Goal: Task Accomplishment & Management: Complete application form

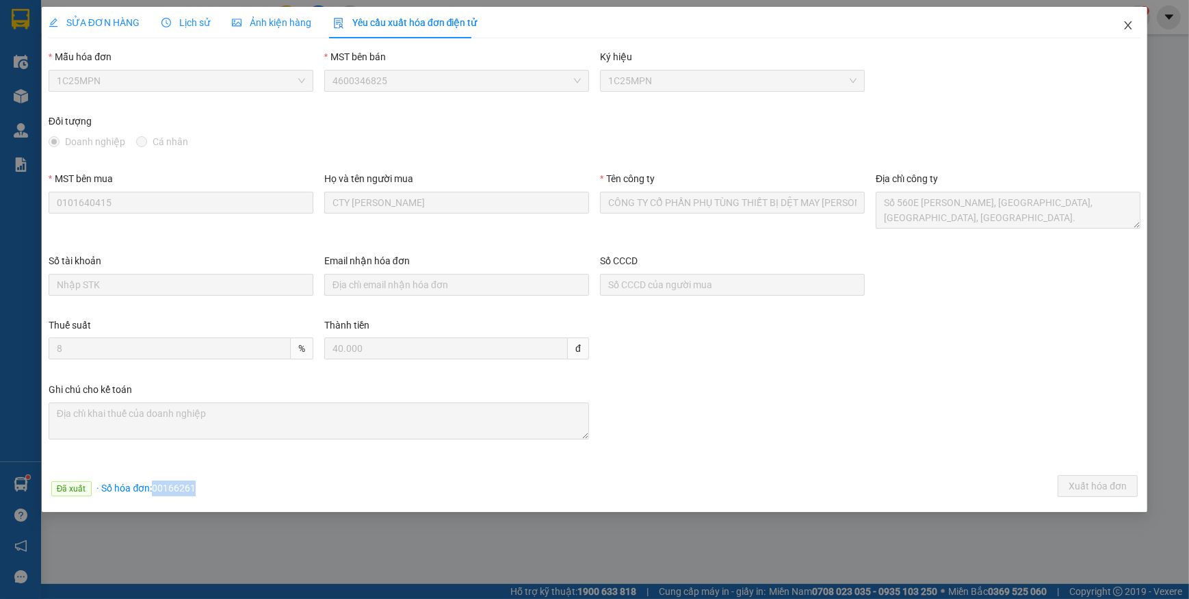
click at [1133, 22] on icon "close" at bounding box center [1128, 25] width 11 height 11
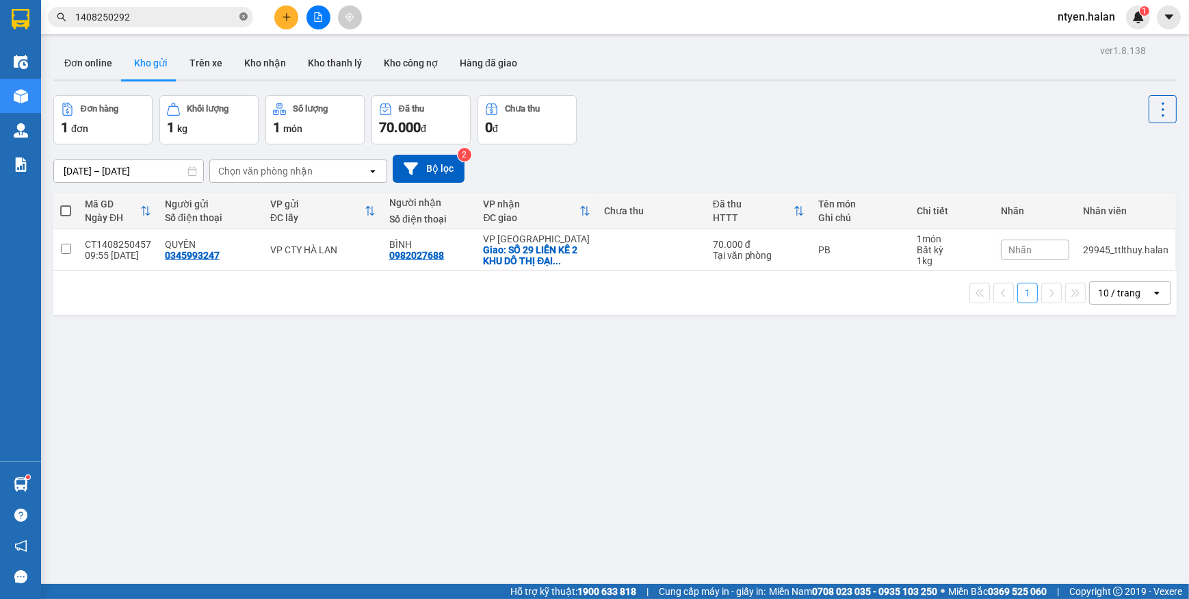
click at [246, 17] on icon "close-circle" at bounding box center [243, 16] width 8 height 8
click at [233, 14] on input "text" at bounding box center [155, 17] width 161 height 15
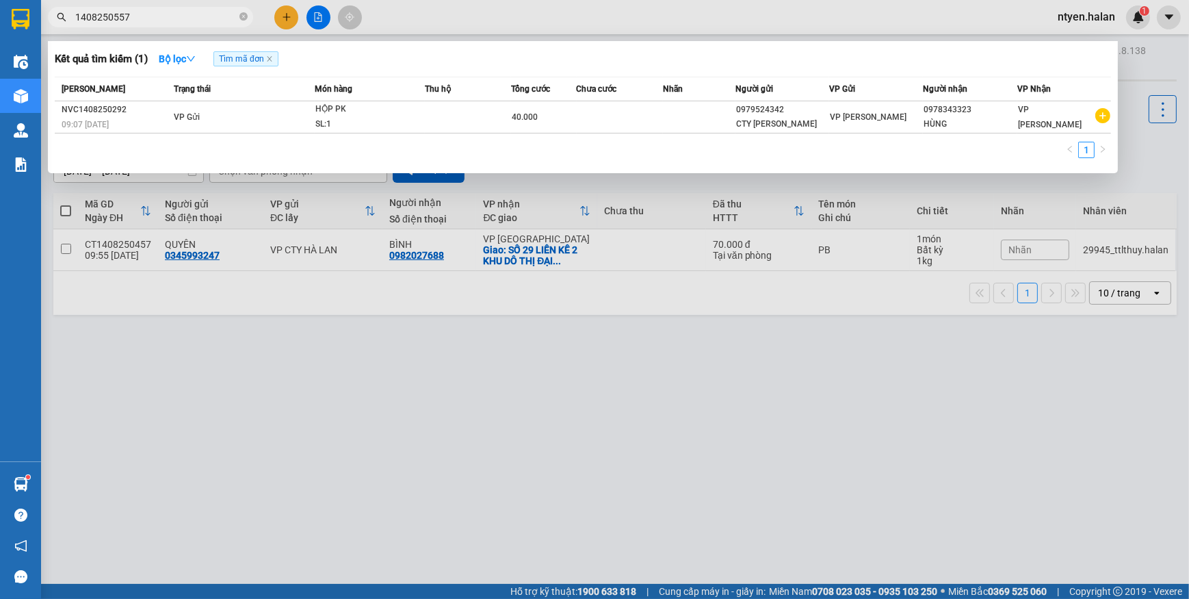
type input "1408250557"
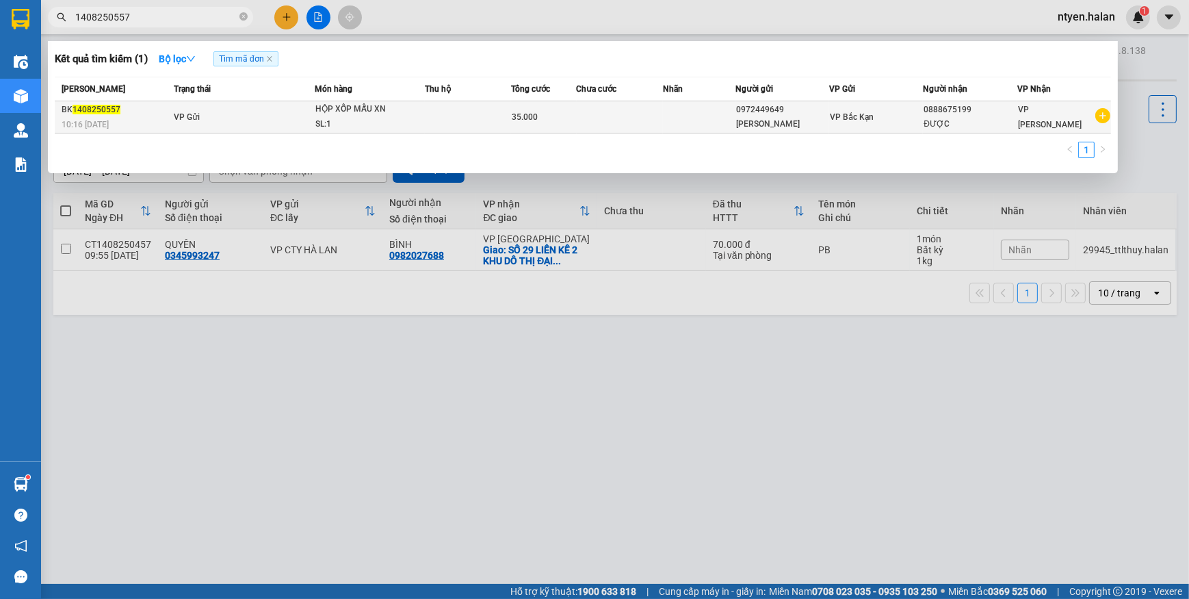
click at [155, 117] on div "10:16 [DATE]" at bounding box center [116, 124] width 108 height 15
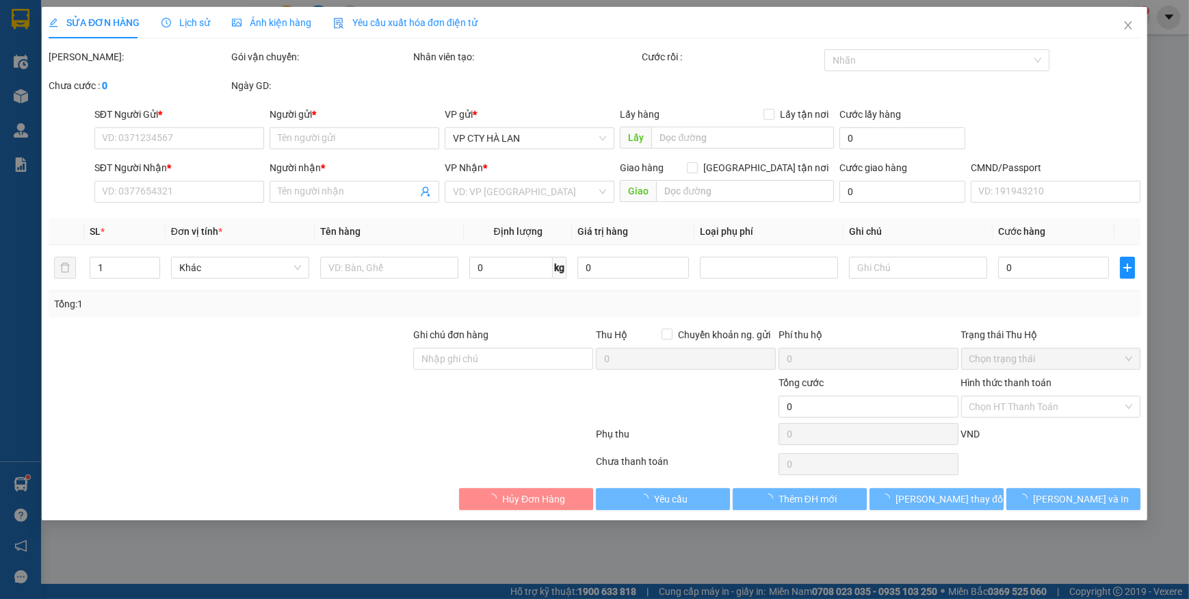
type input "0972449649"
type input "[PERSON_NAME]"
type input "0888675199"
type input "ĐƯỢC"
type input "35.000"
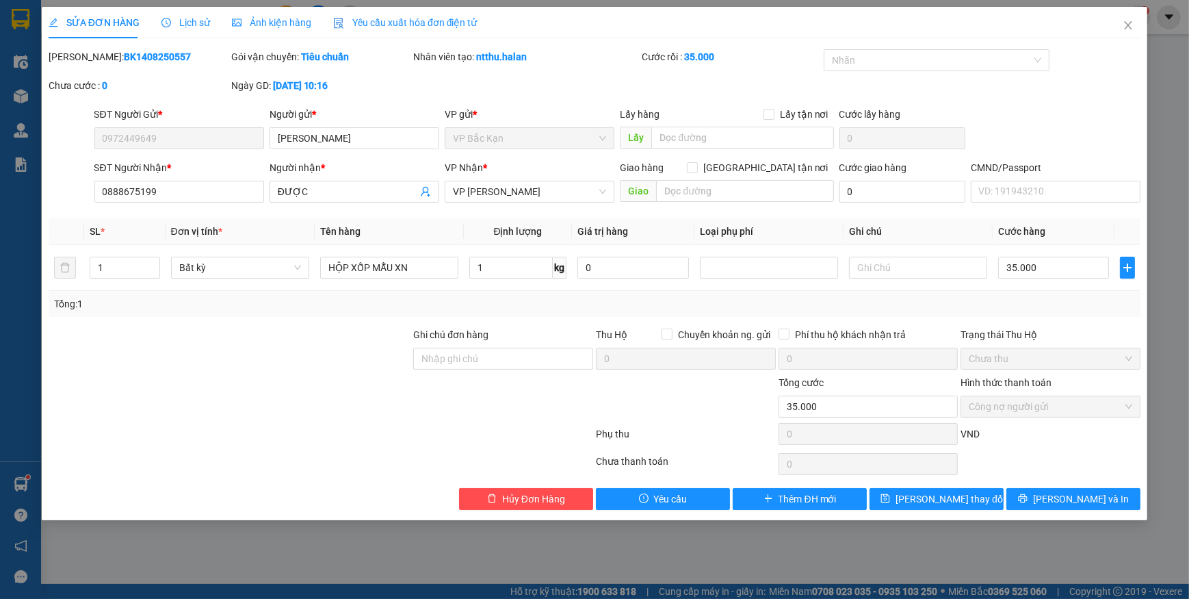
click at [370, 23] on span "Yêu cầu xuất hóa đơn điện tử" at bounding box center [405, 22] width 144 height 11
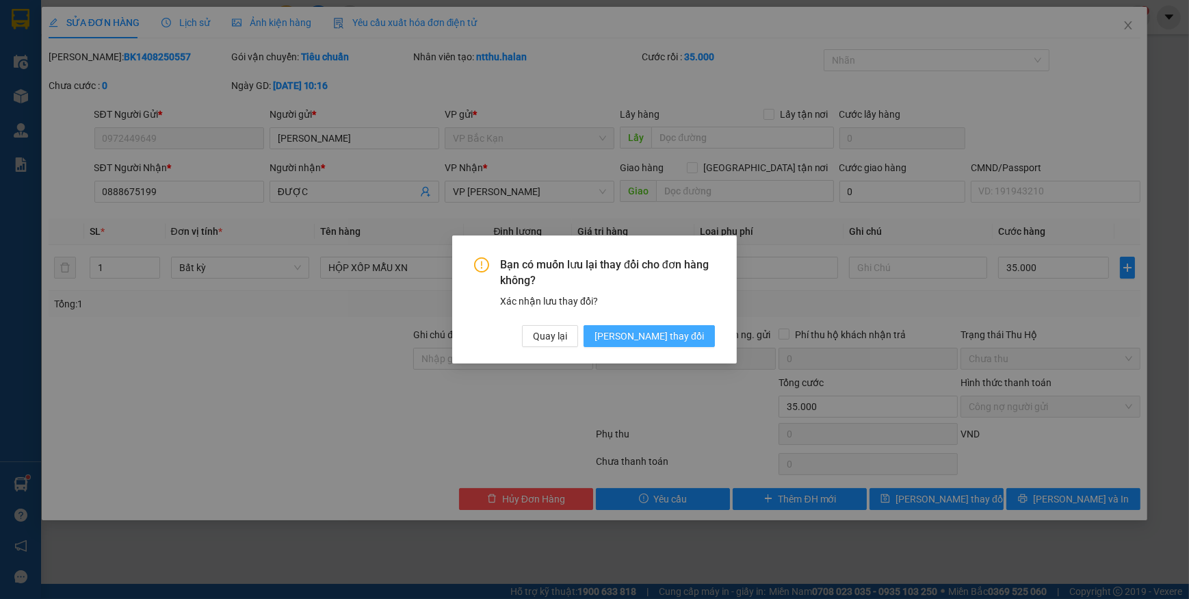
click at [681, 342] on span "[PERSON_NAME] thay đổi" at bounding box center [649, 335] width 109 height 15
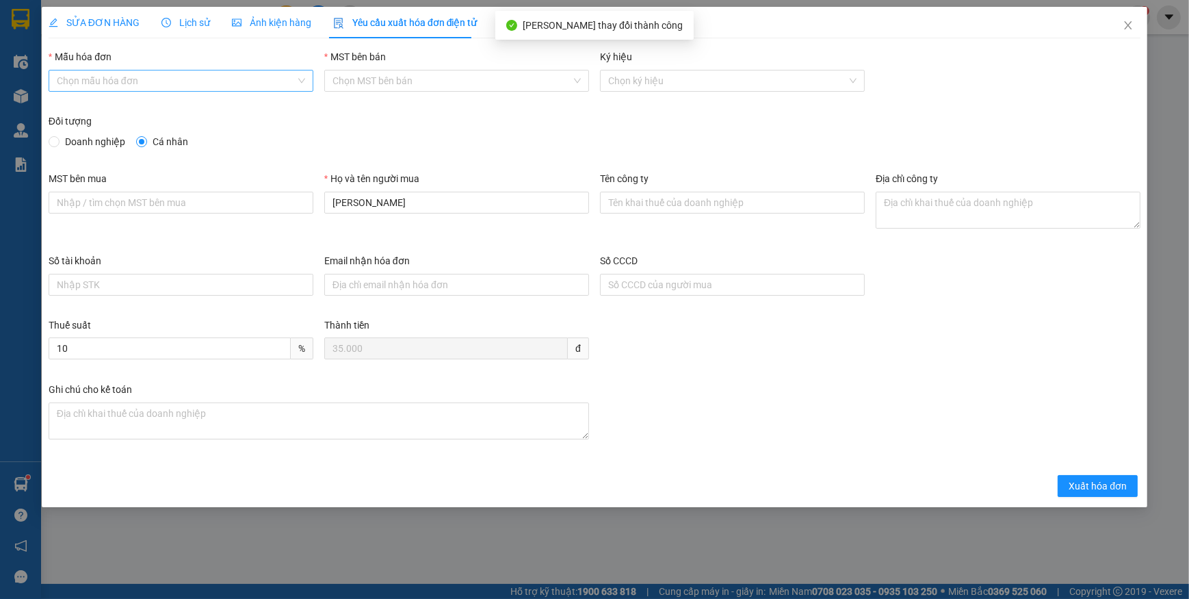
click at [104, 81] on input "Mẫu hóa đơn" at bounding box center [176, 80] width 239 height 21
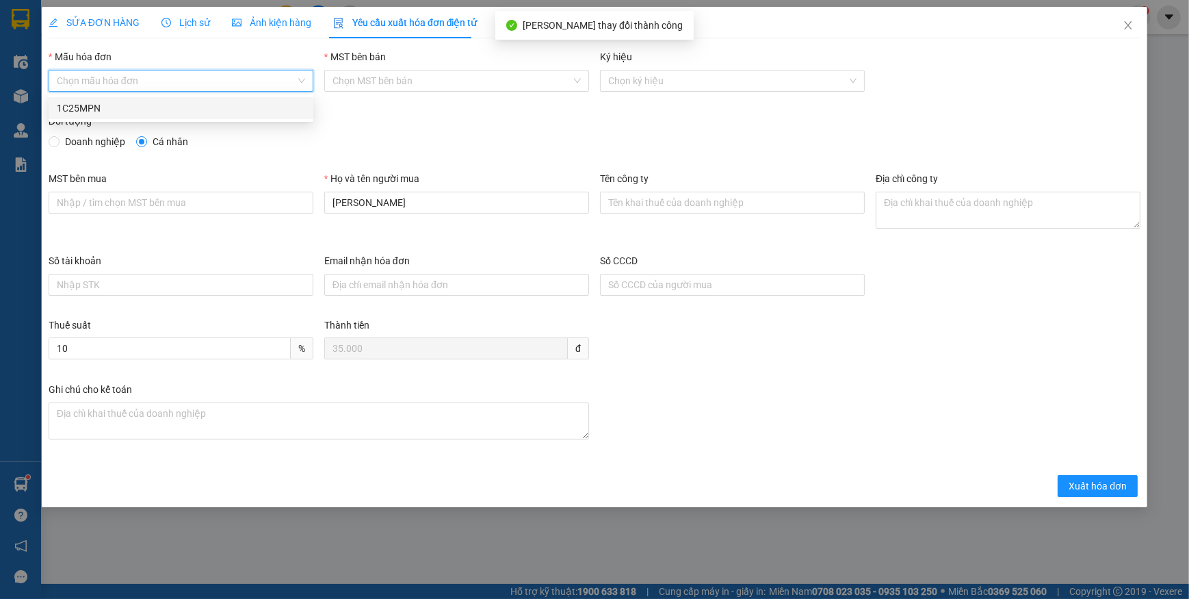
click at [84, 106] on div "1C25MPN" at bounding box center [181, 108] width 248 height 15
type input "8"
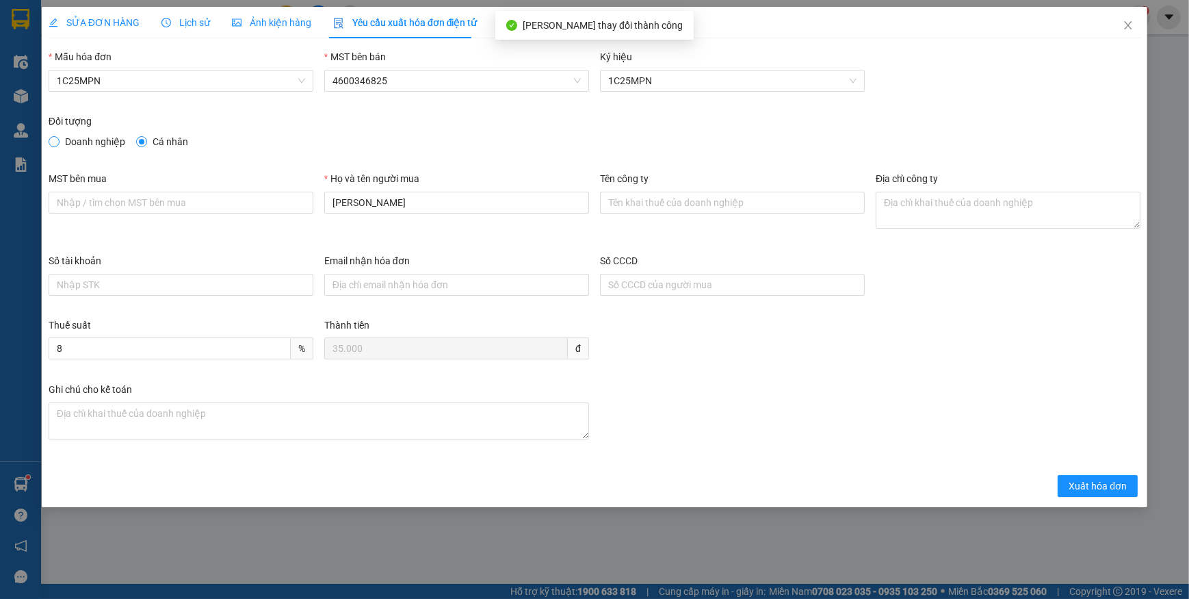
click at [58, 144] on span at bounding box center [54, 141] width 11 height 11
click at [58, 144] on input "Doanh nghiệp" at bounding box center [54, 141] width 10 height 10
radio input "true"
radio input "false"
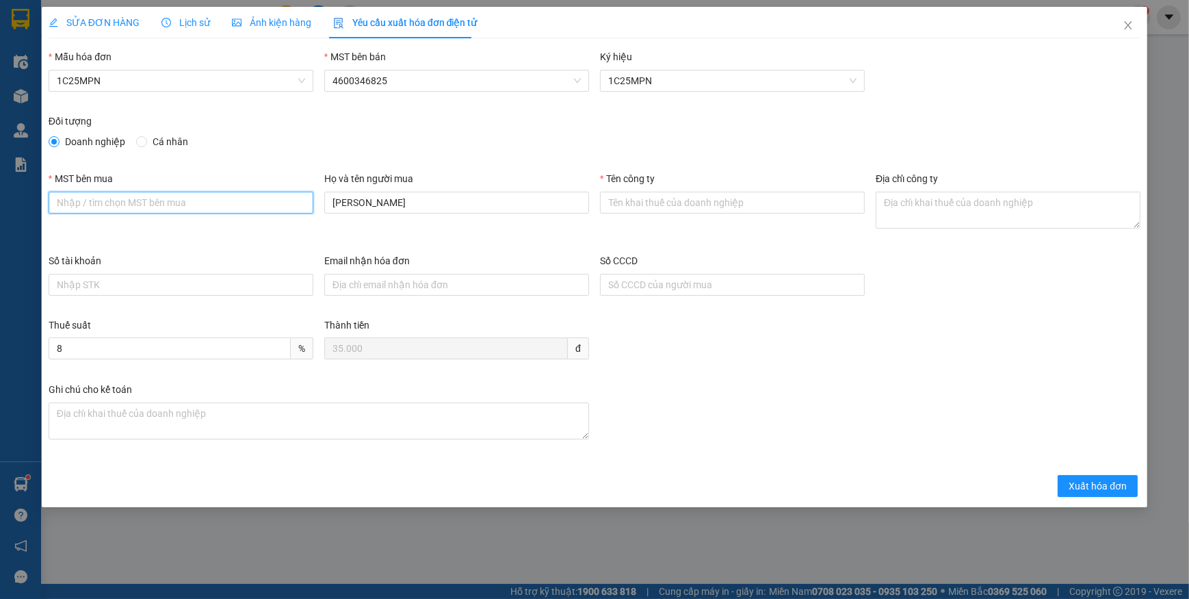
click at [89, 202] on input "MST bên mua" at bounding box center [181, 203] width 265 height 22
click at [192, 203] on input "MST bên mua" at bounding box center [181, 203] width 265 height 22
paste input "0101234974"
type input "0101234974"
click at [684, 203] on input "Tên công ty" at bounding box center [732, 203] width 265 height 22
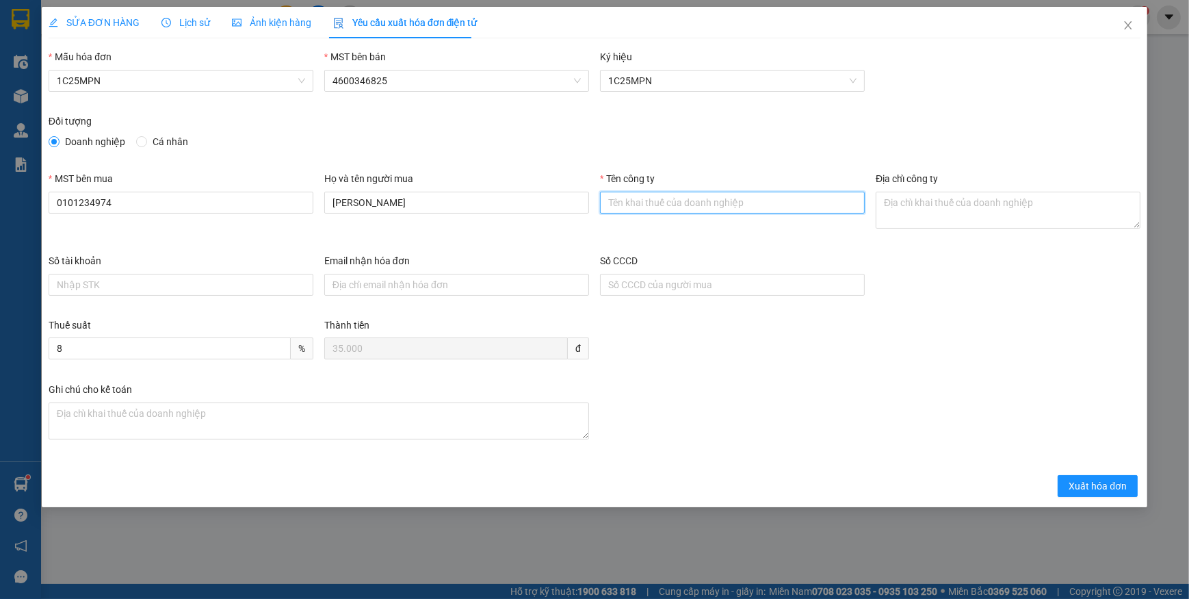
paste input "CÔNG TY TNHH MEDLATEC [GEOGRAPHIC_DATA]"
type input "CÔNG TY TNHH MEDLATEC [GEOGRAPHIC_DATA]"
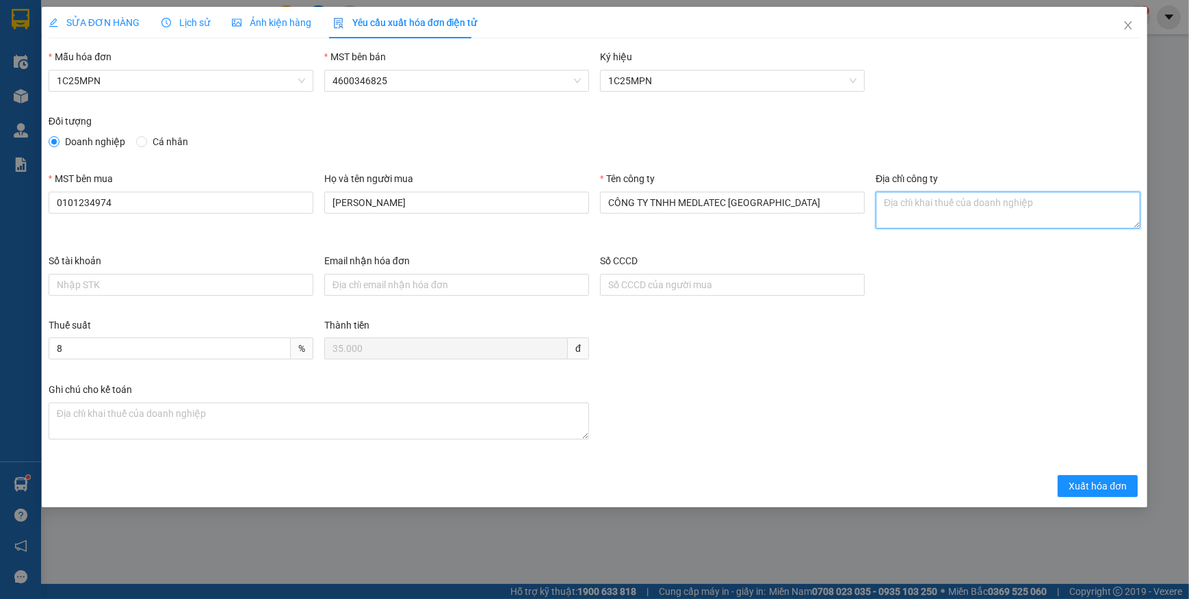
drag, startPoint x: 931, startPoint y: 206, endPoint x: 910, endPoint y: 211, distance: 21.7
click at [931, 205] on textarea "Địa chỉ công ty" at bounding box center [1008, 210] width 265 height 37
paste textarea "Số 42 - 44, [GEOGRAPHIC_DATA], [GEOGRAPHIC_DATA], [GEOGRAPHIC_DATA], [GEOGRAPHI…"
type textarea "Số 42 - 44, [GEOGRAPHIC_DATA], [GEOGRAPHIC_DATA], [GEOGRAPHIC_DATA], [GEOGRAPHI…"
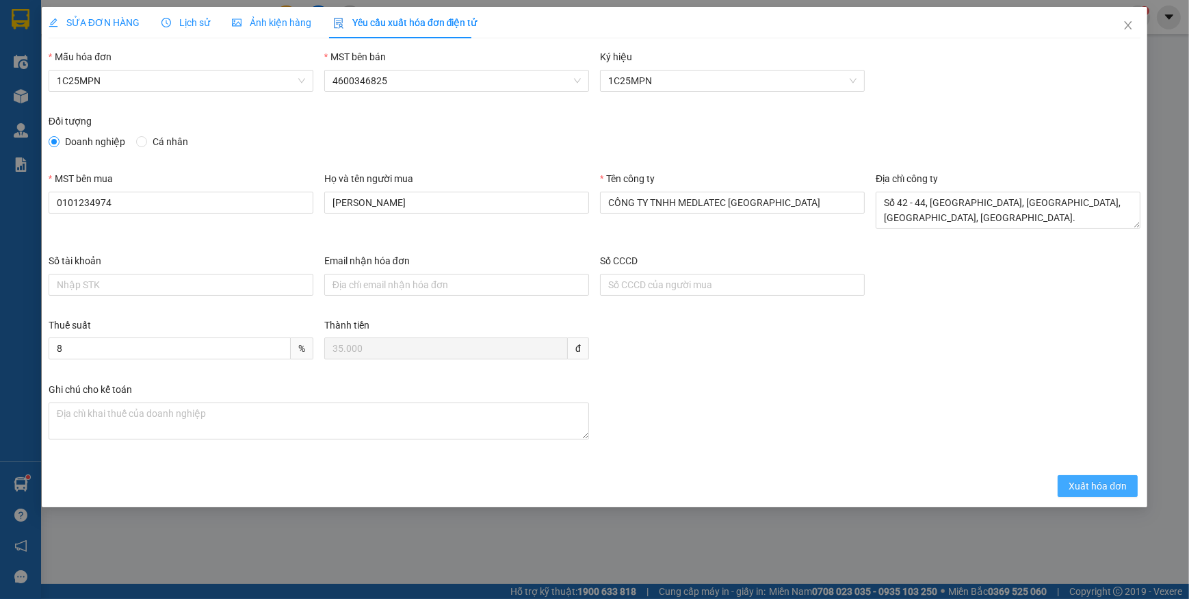
click at [1081, 482] on span "Xuất hóa đơn" at bounding box center [1098, 485] width 58 height 15
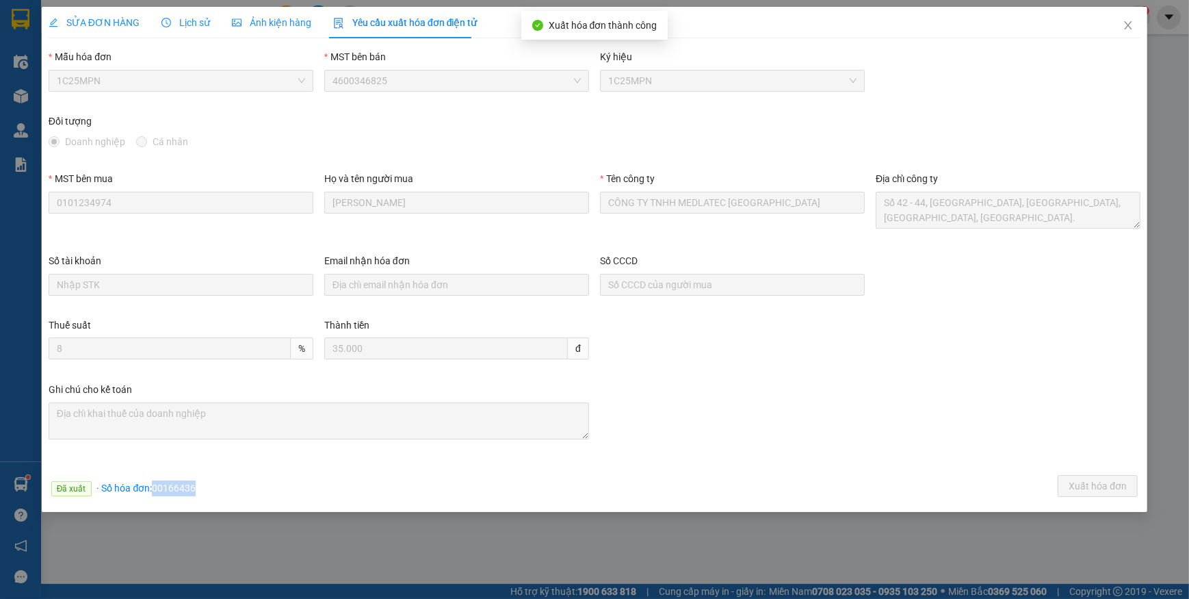
drag, startPoint x: 154, startPoint y: 486, endPoint x: 206, endPoint y: 480, distance: 52.3
click at [205, 484] on div "Đã xuất · Số hóa đơn: 00166436 Xuất hóa đơn" at bounding box center [595, 488] width 1098 height 27
copy span "00166436"
